Goal: Information Seeking & Learning: Find specific fact

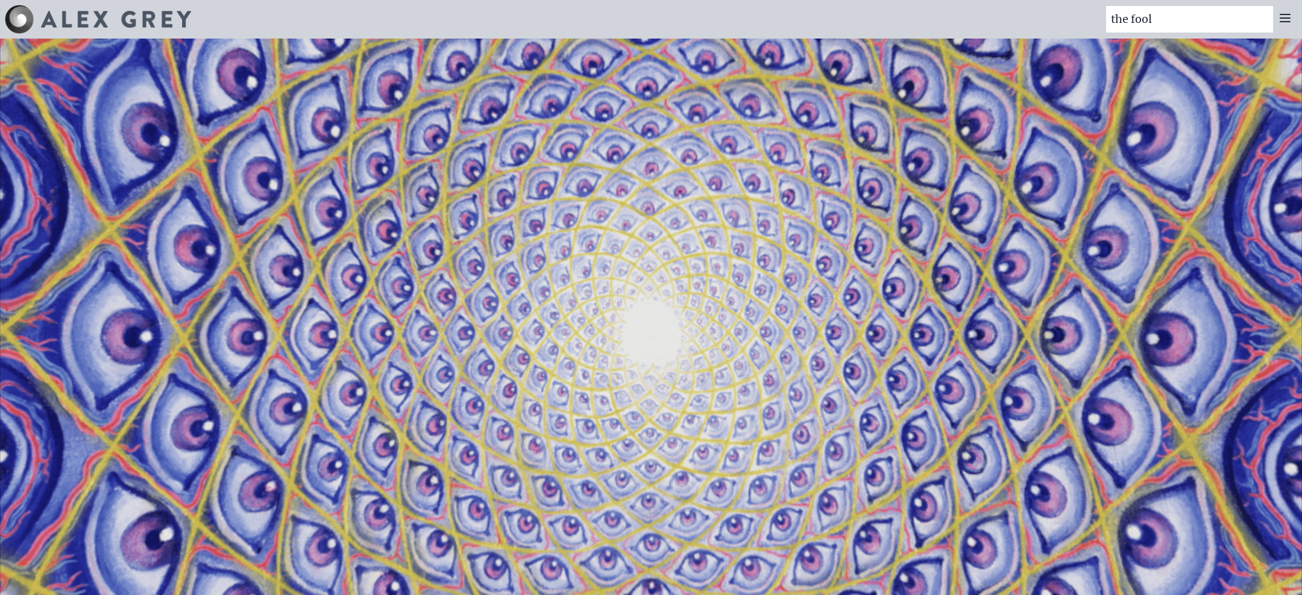
type input "the fool"
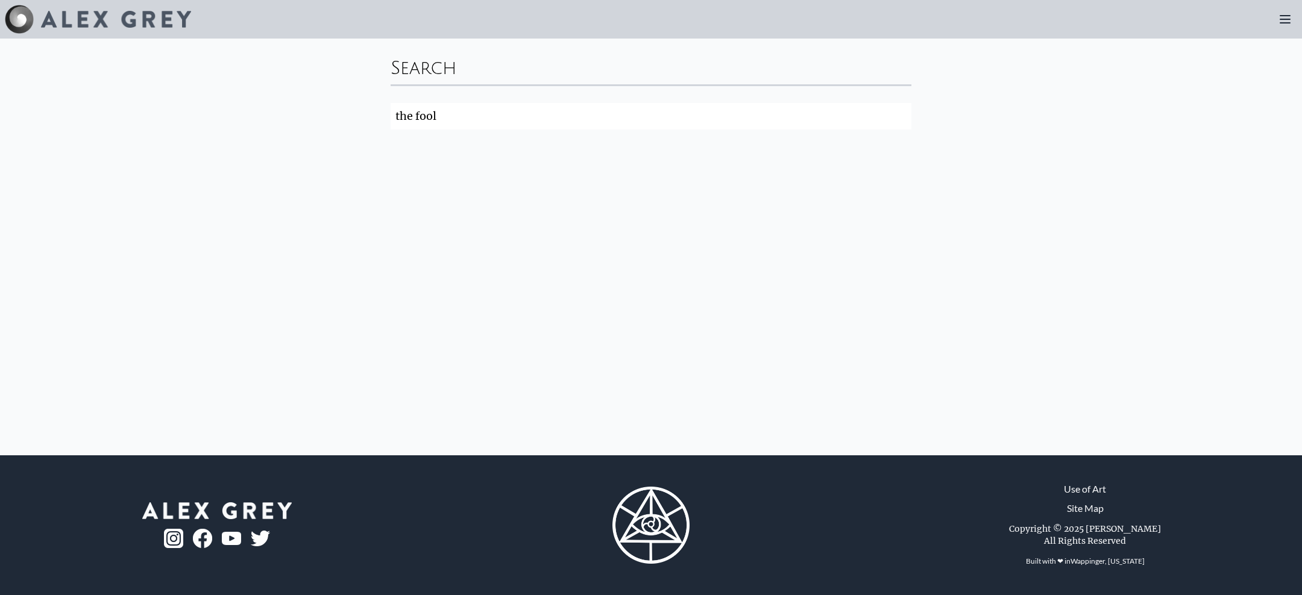
click at [1287, 16] on icon at bounding box center [1285, 19] width 14 height 14
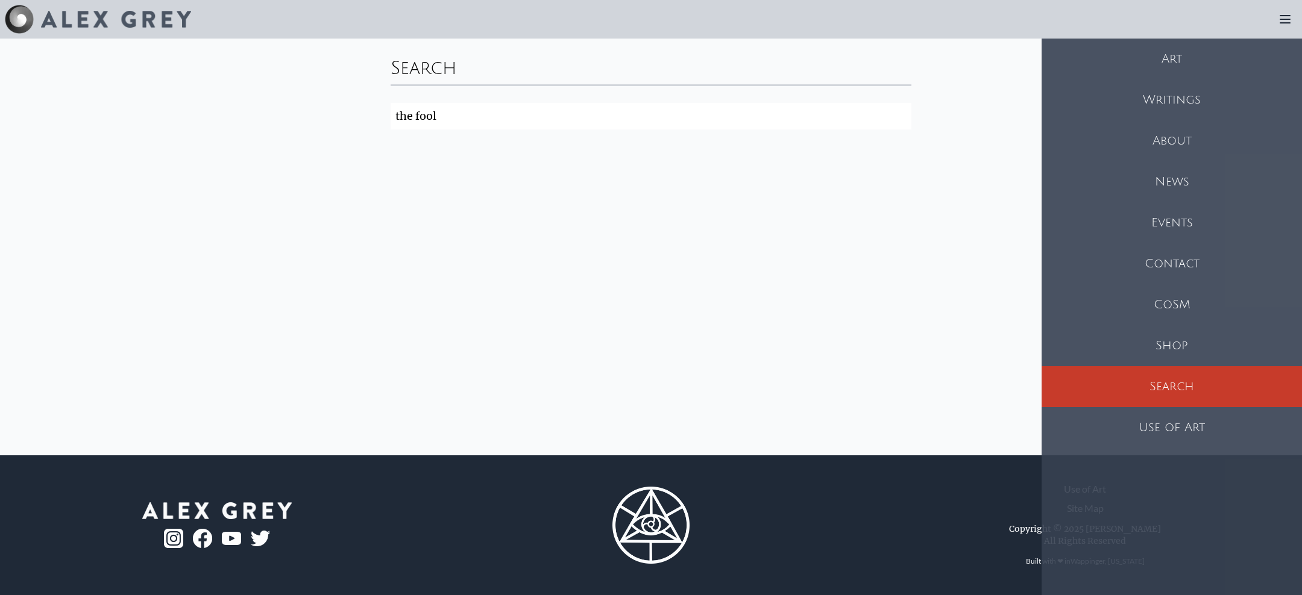
click at [1179, 58] on div "Art" at bounding box center [1171, 59] width 260 height 41
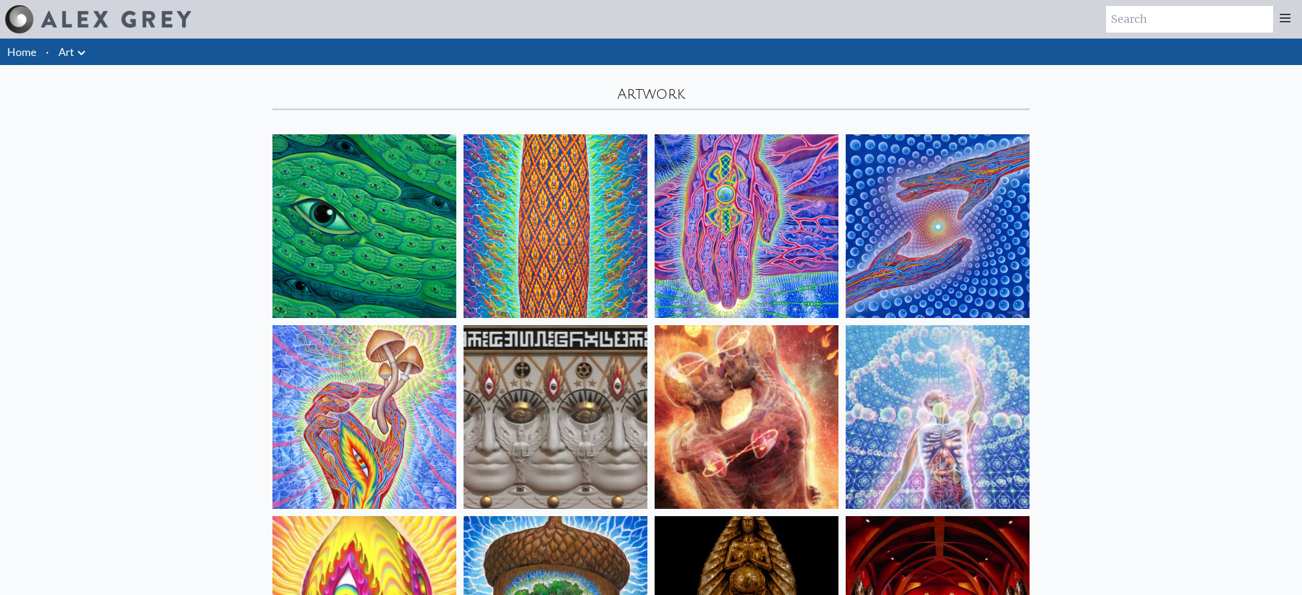
click at [1280, 20] on icon at bounding box center [1285, 18] width 14 height 14
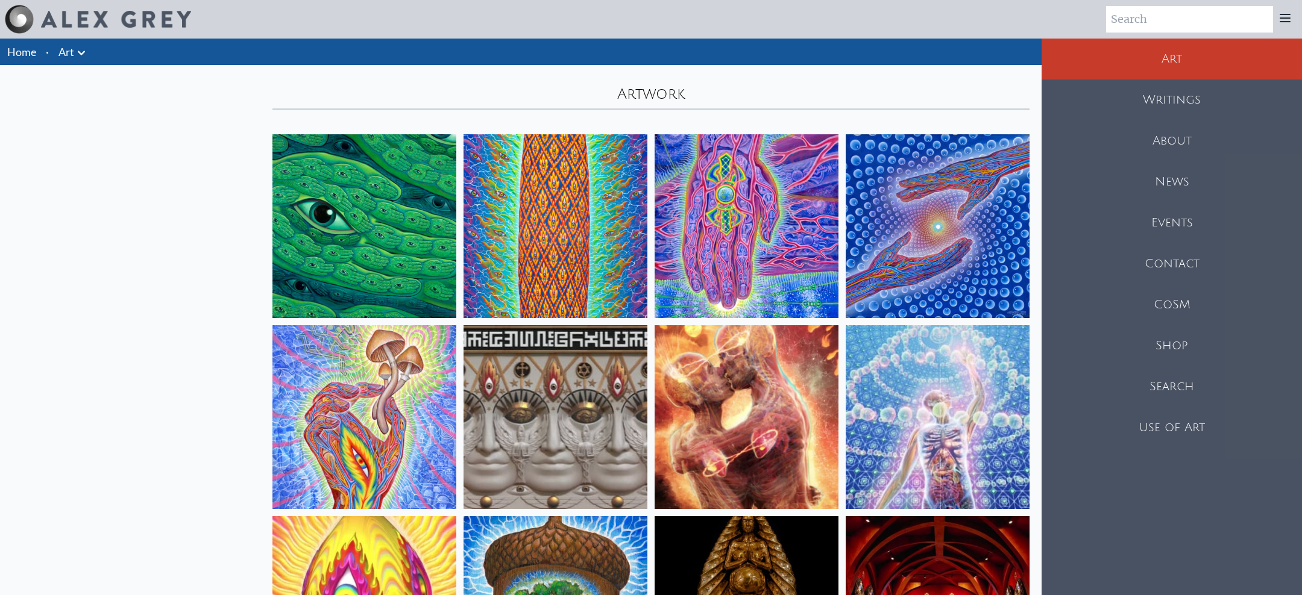
click at [1164, 22] on input "search" at bounding box center [1189, 19] width 167 height 27
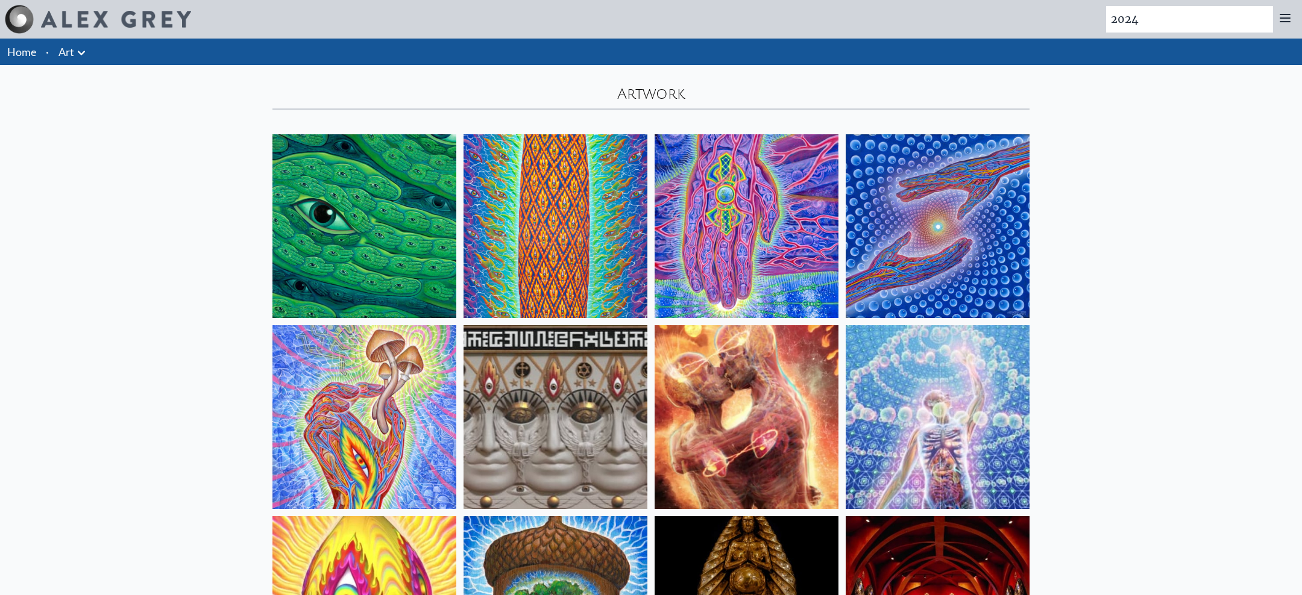
type input "2024"
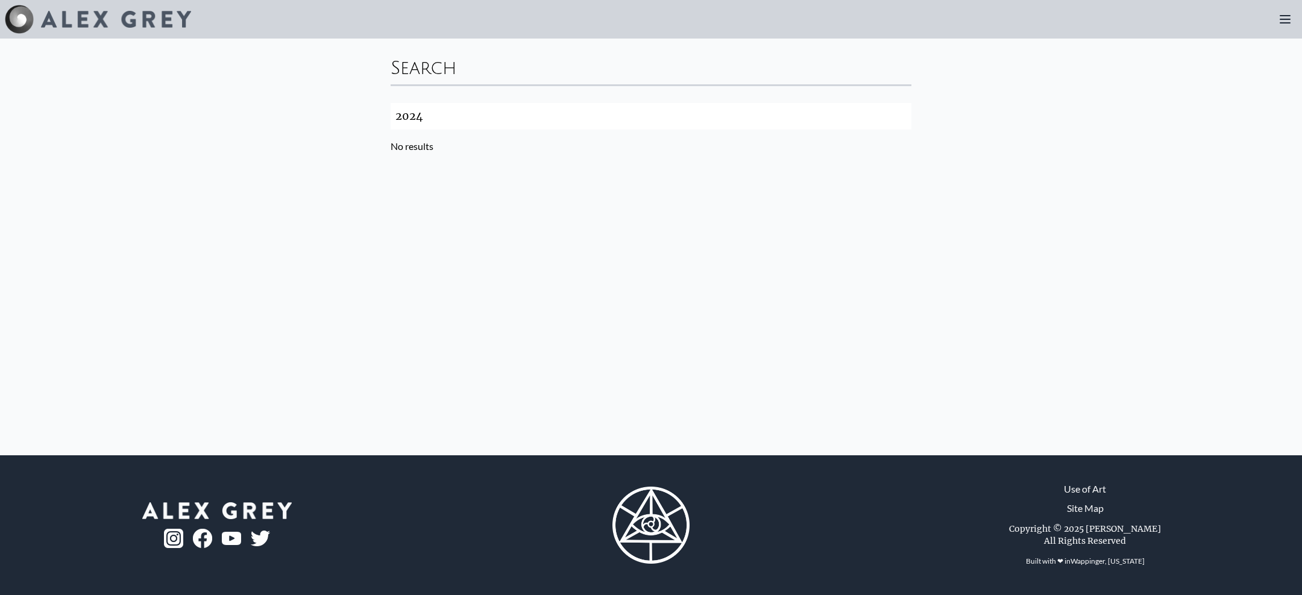
click at [585, 116] on input "2024" at bounding box center [651, 116] width 521 height 27
type input "fool"
click button "Search" at bounding box center [0, 0] width 0 height 0
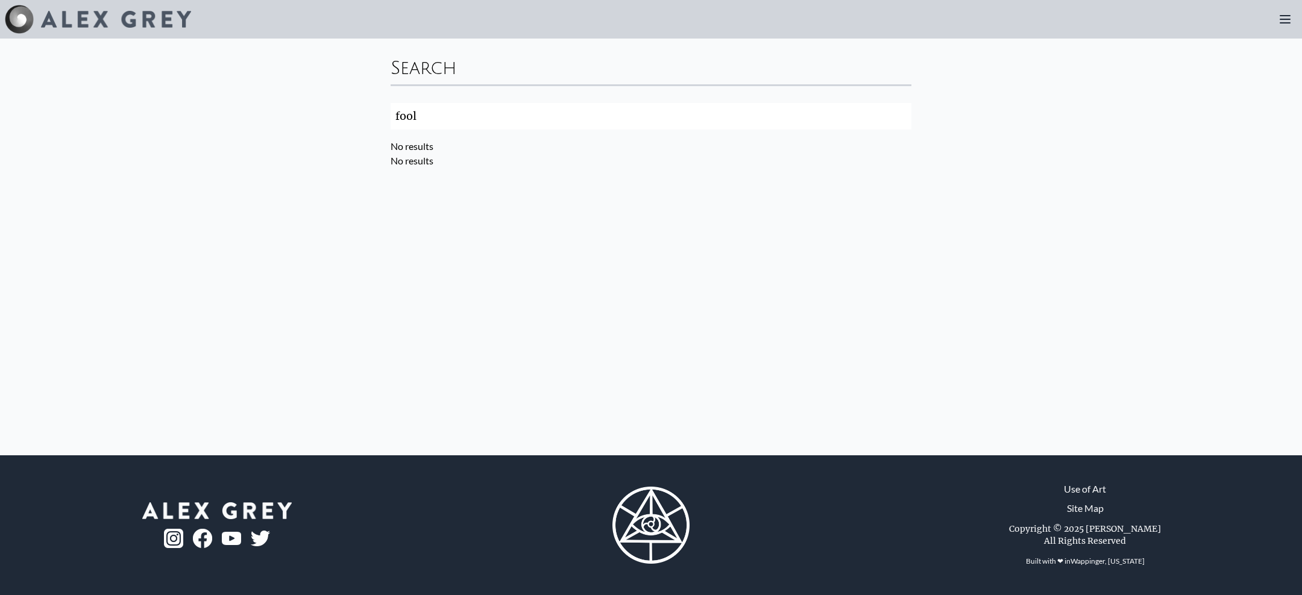
click at [1280, 22] on icon at bounding box center [1285, 19] width 14 height 14
